Goal: Transaction & Acquisition: Download file/media

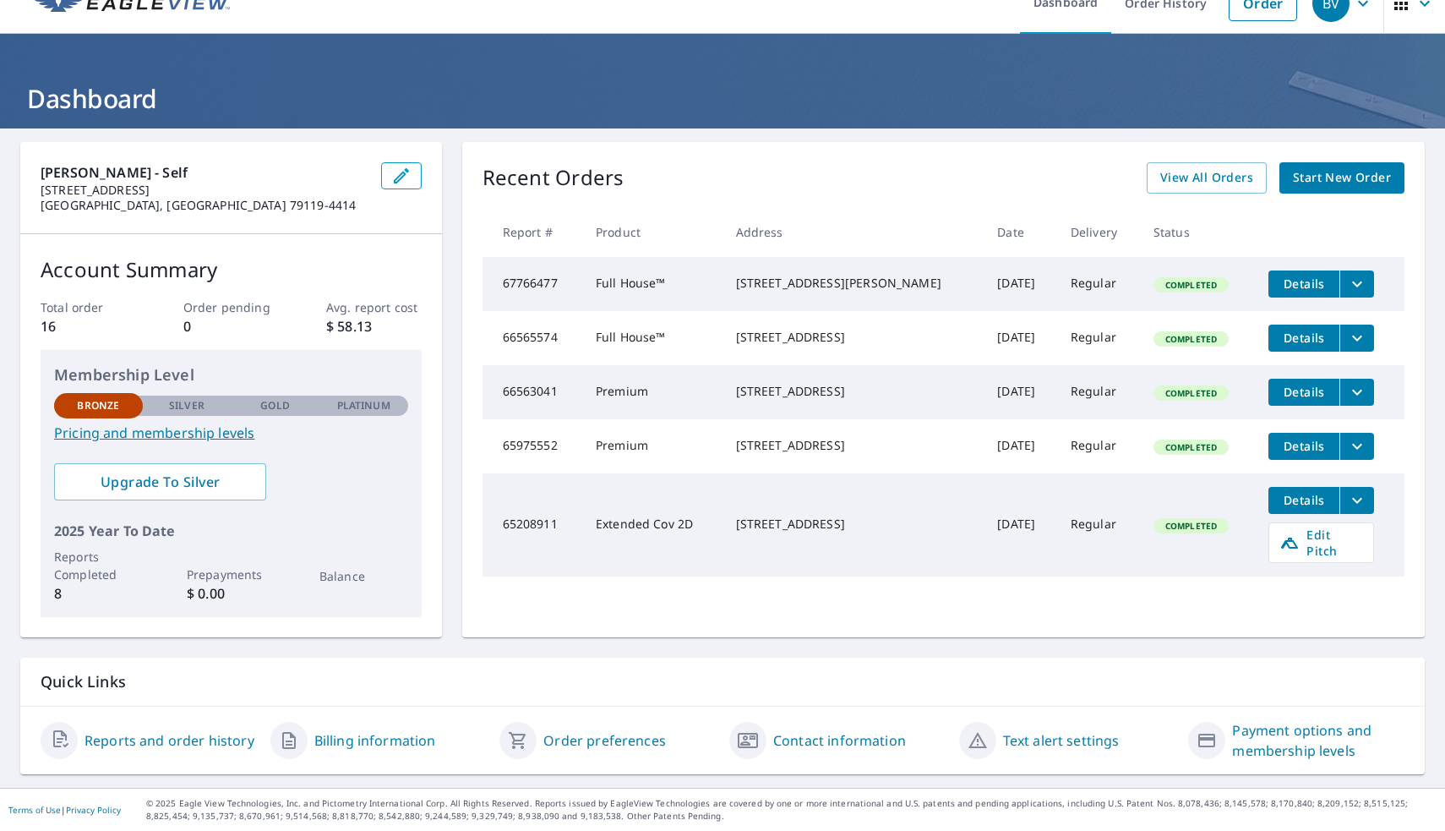
scroll to position [27, 0]
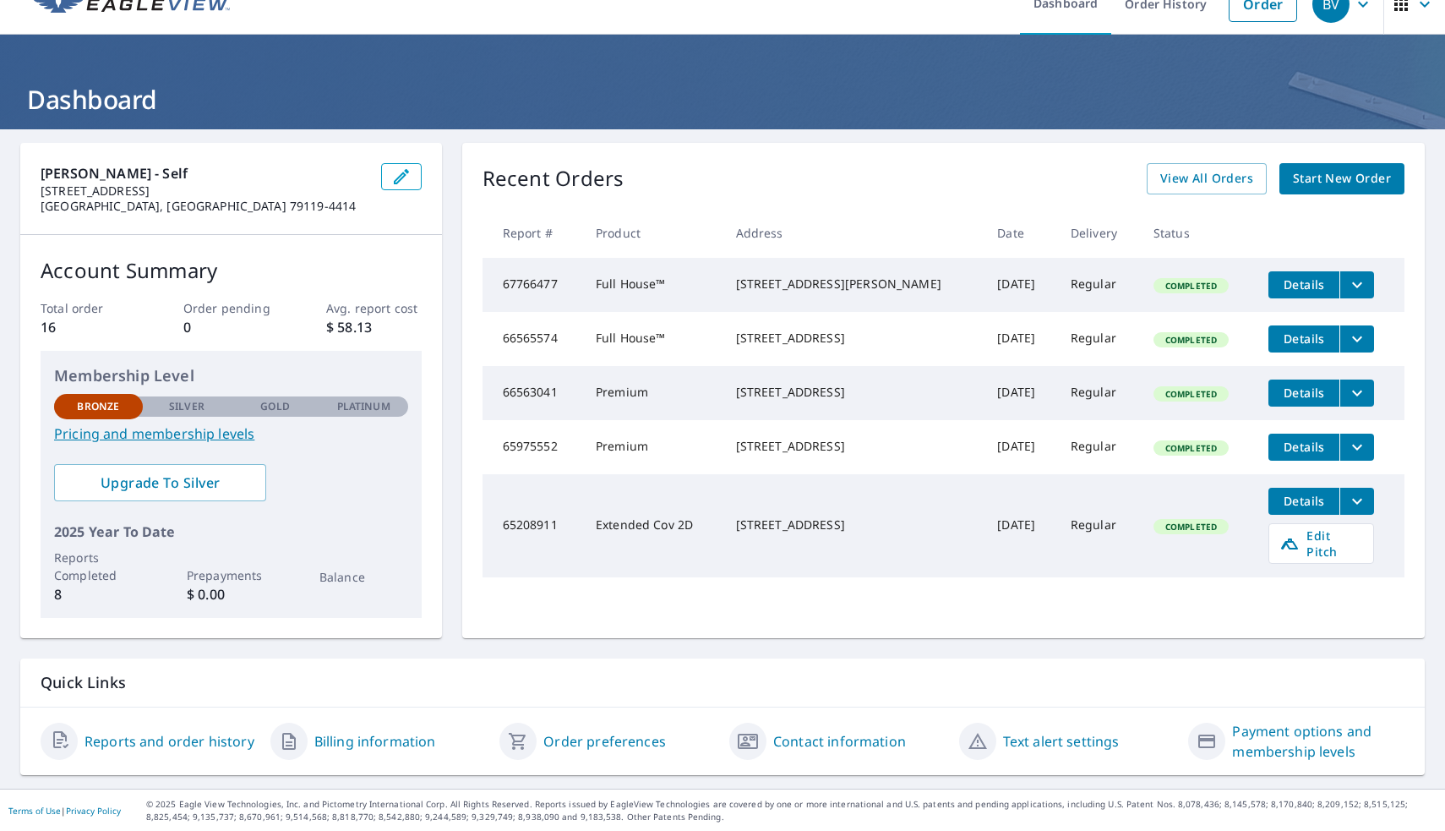
click at [1305, 289] on span "Details" at bounding box center [1303, 284] width 51 height 16
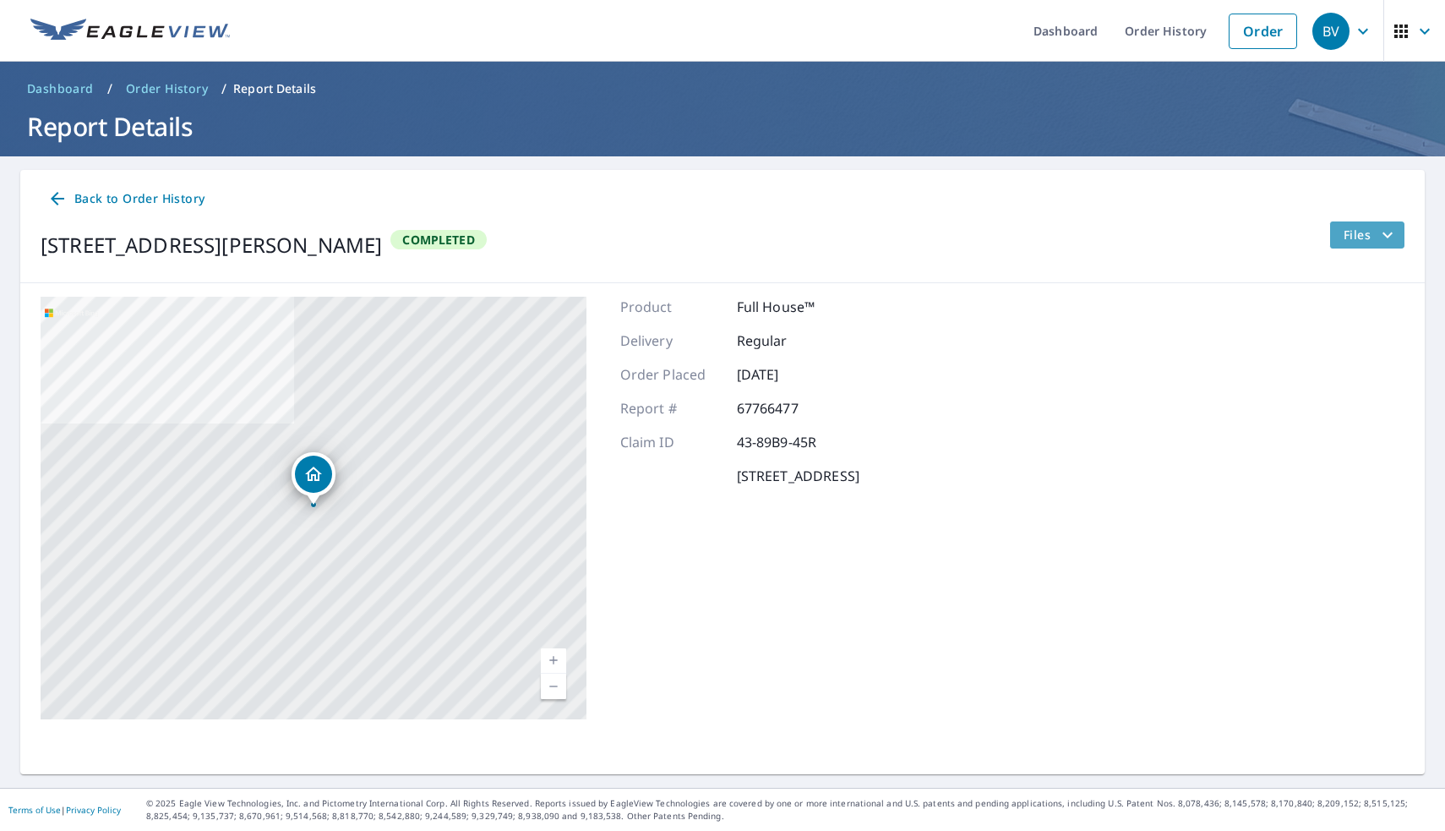
click at [1334, 232] on button "Files" at bounding box center [1366, 234] width 75 height 27
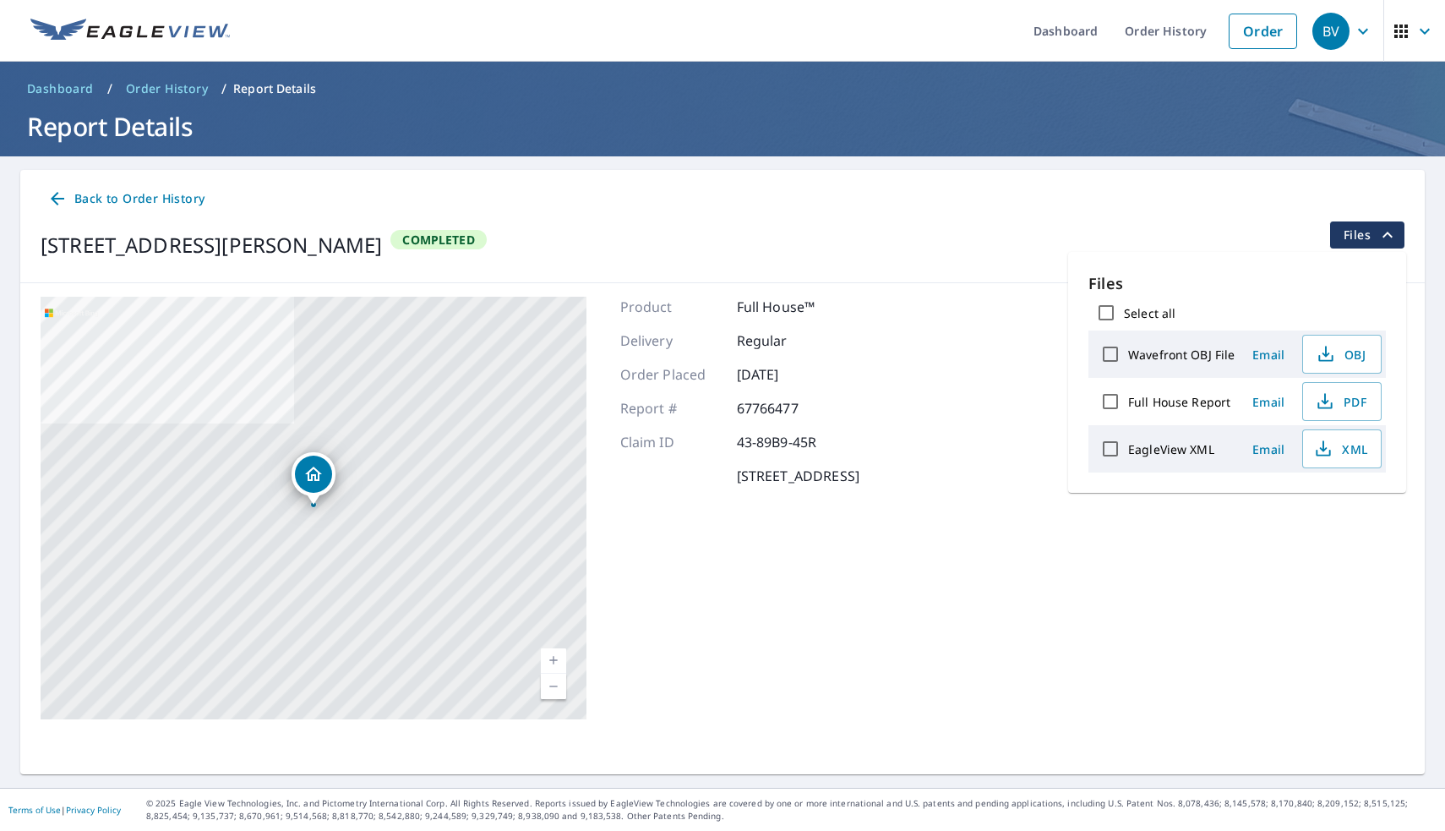
drag, startPoint x: 893, startPoint y: 239, endPoint x: 913, endPoint y: 239, distance: 19.4
click at [894, 239] on div "[STREET_ADDRESS][PERSON_NAME] Completed Files" at bounding box center [723, 244] width 1364 height 47
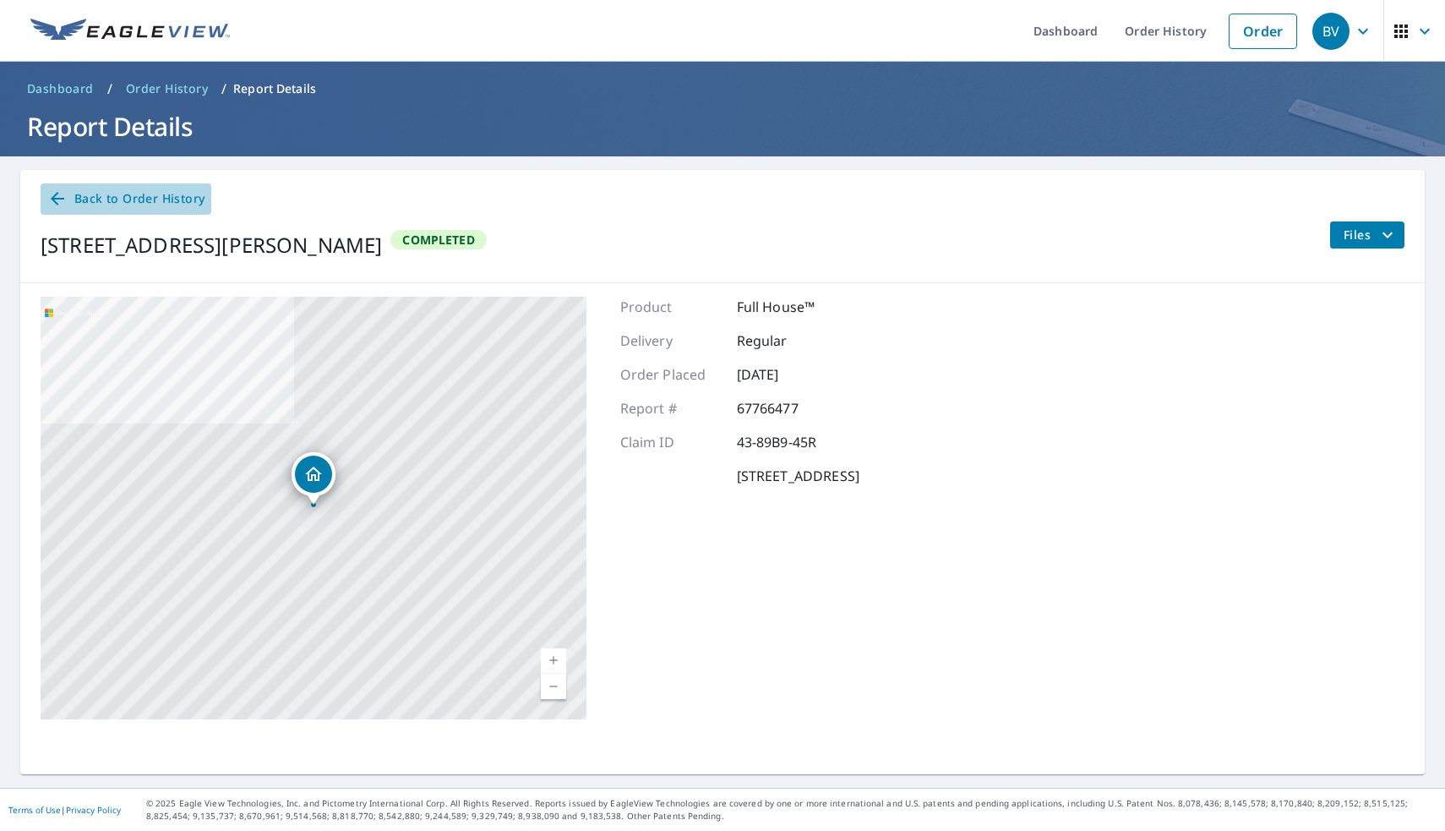
click at [111, 204] on span "Back to Order History" at bounding box center [125, 198] width 157 height 21
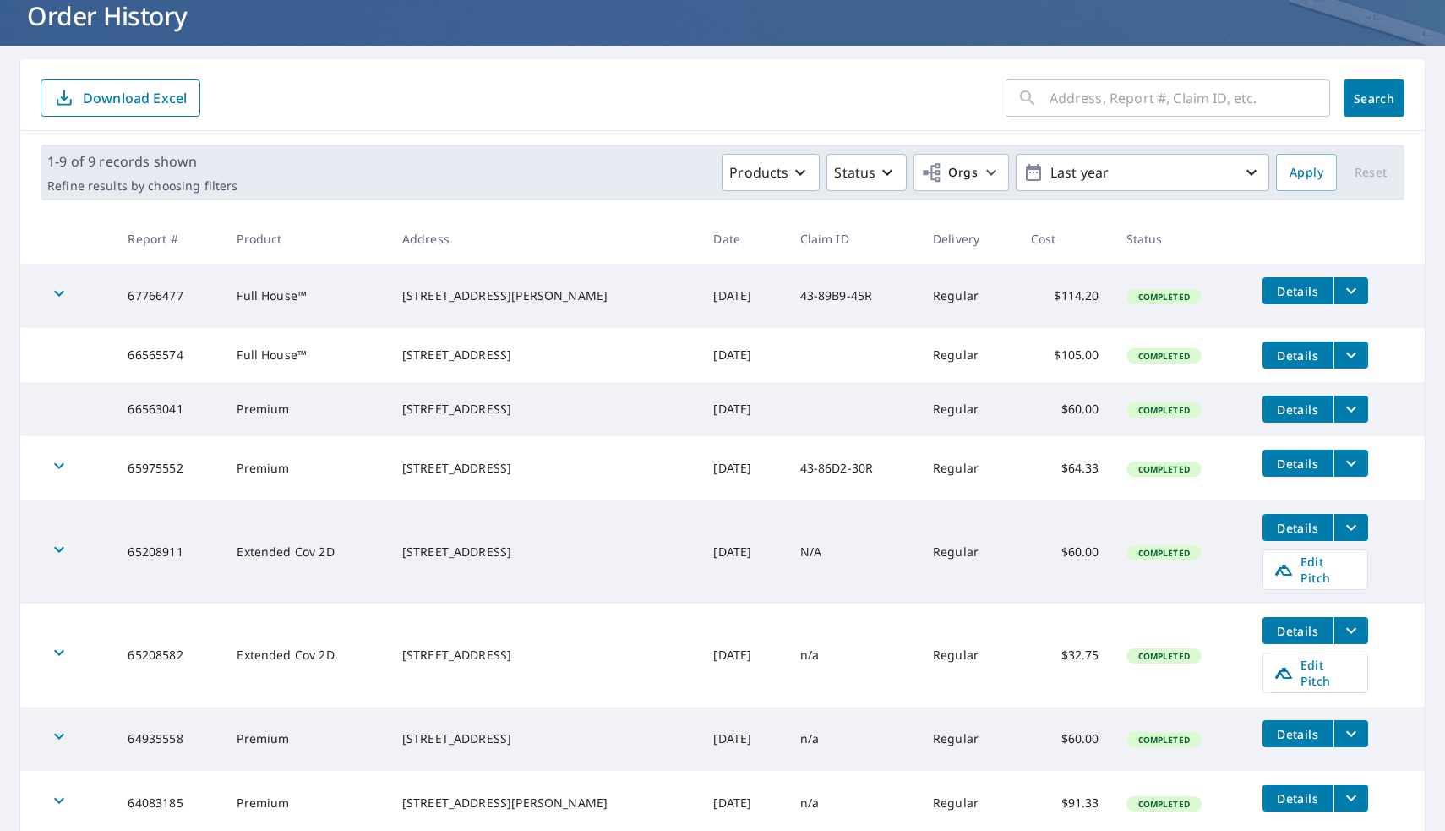
scroll to position [122, 0]
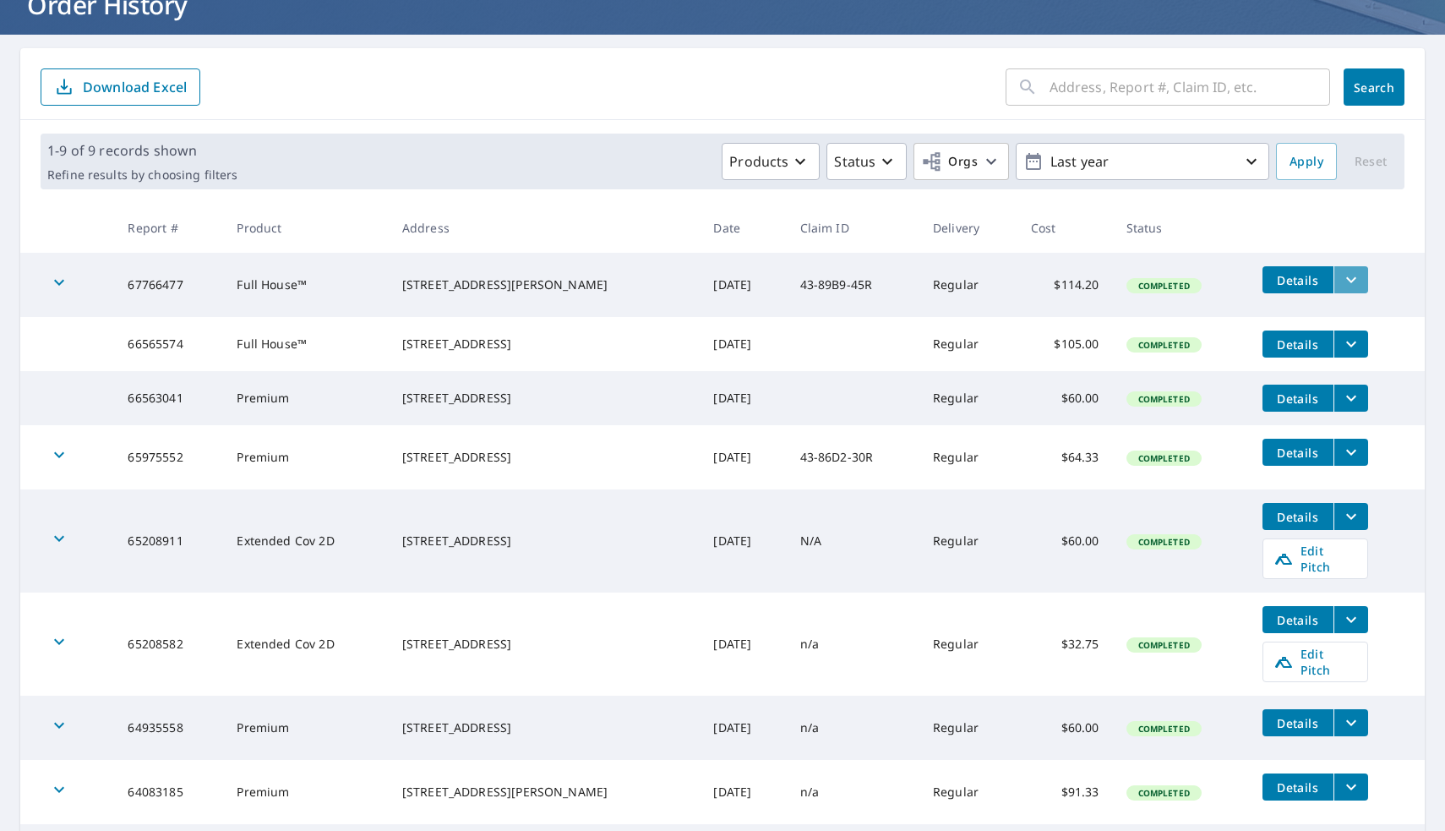
click at [1343, 284] on icon "filesDropdownBtn-67766477" at bounding box center [1351, 280] width 20 height 20
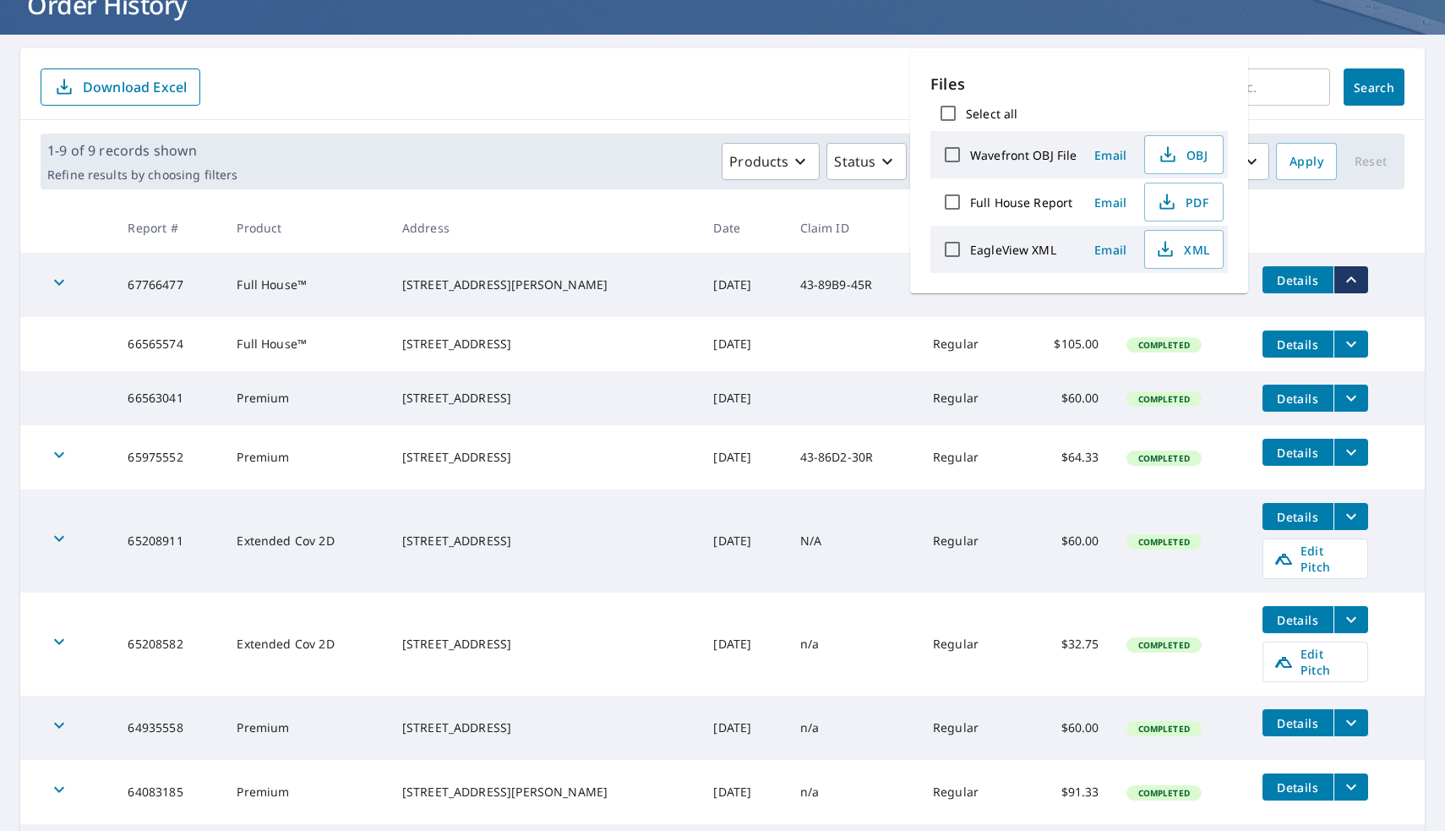
click at [952, 95] on p "Files" at bounding box center [1078, 84] width 297 height 23
click at [947, 117] on input "Select all" at bounding box center [947, 112] width 35 height 35
checkbox input "true"
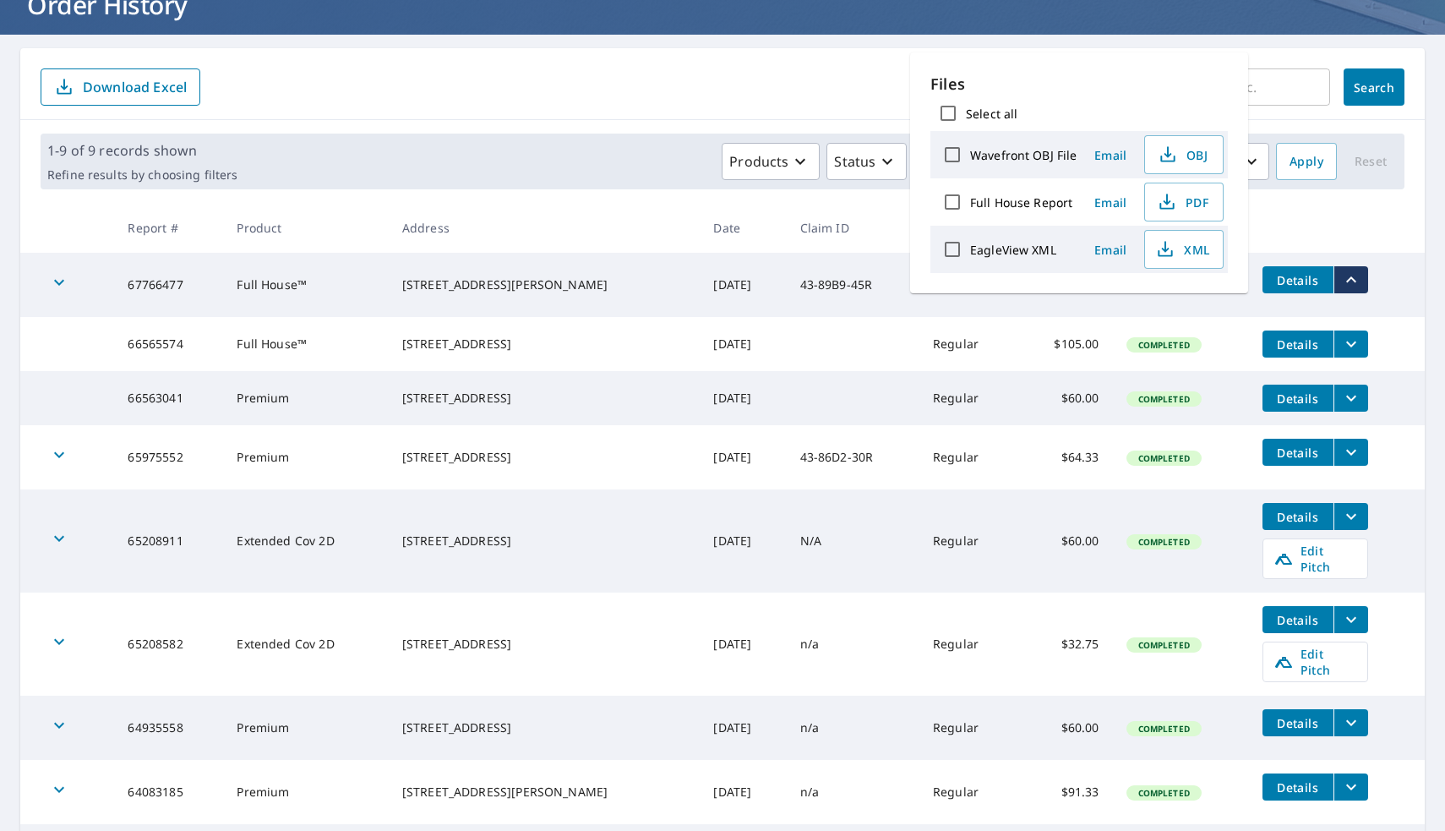
checkbox input "true"
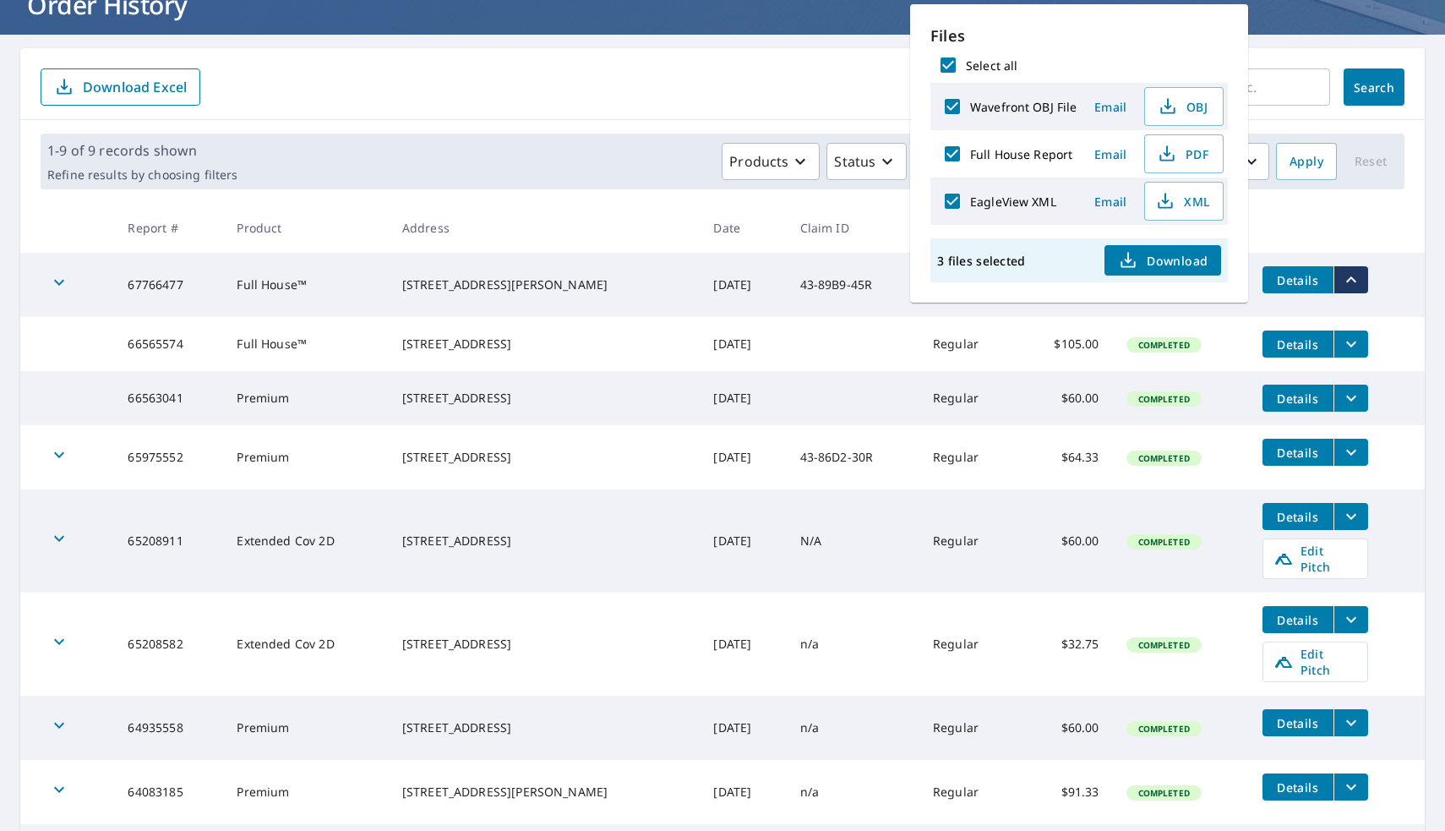
click at [1177, 259] on span "Download" at bounding box center [1163, 260] width 90 height 20
